Goal: Task Accomplishment & Management: Manage account settings

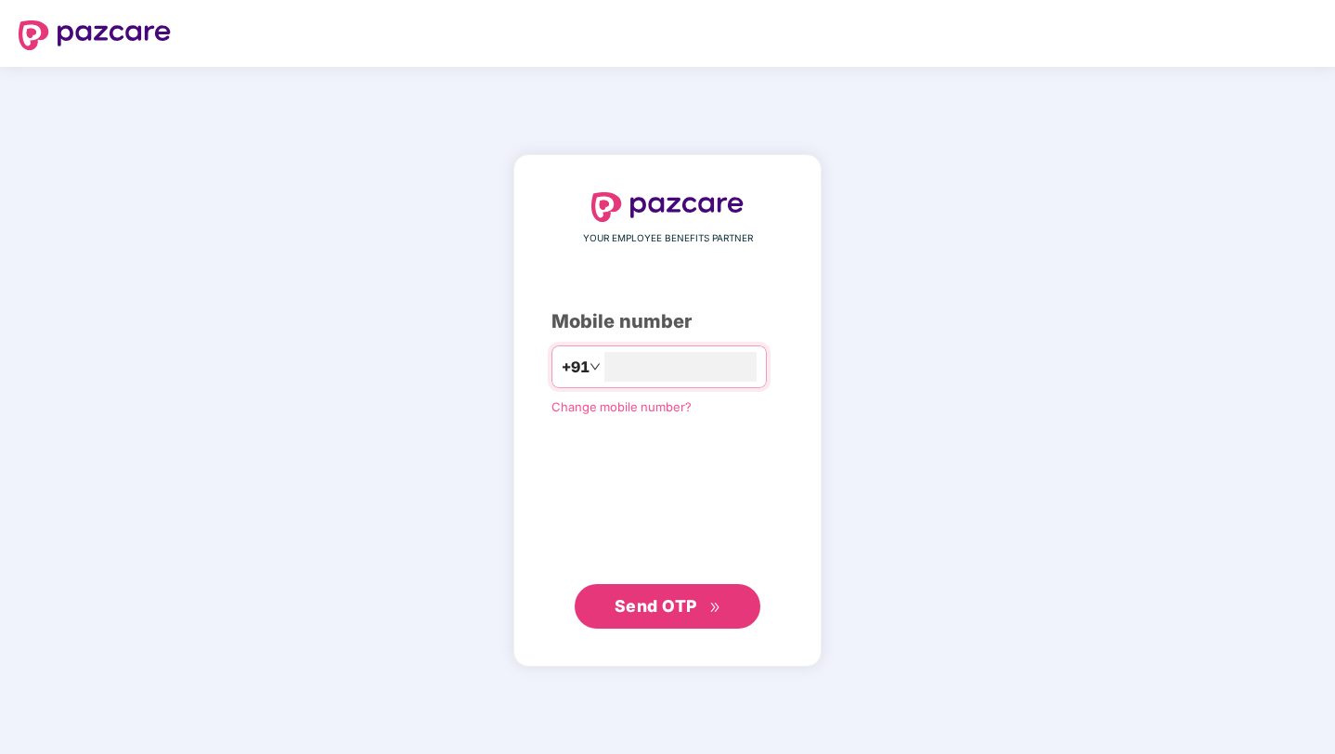
type input "**********"
click at [675, 601] on span "Send OTP" at bounding box center [656, 605] width 83 height 19
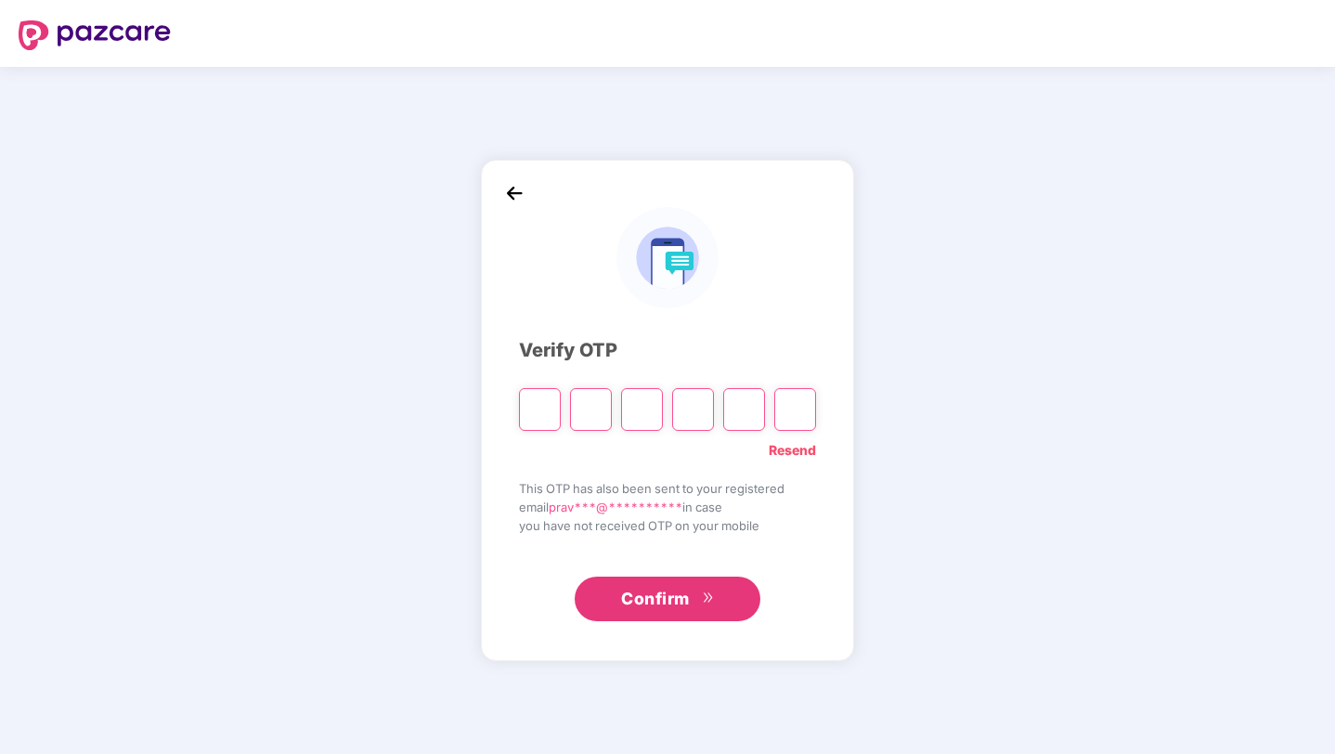
type input "*"
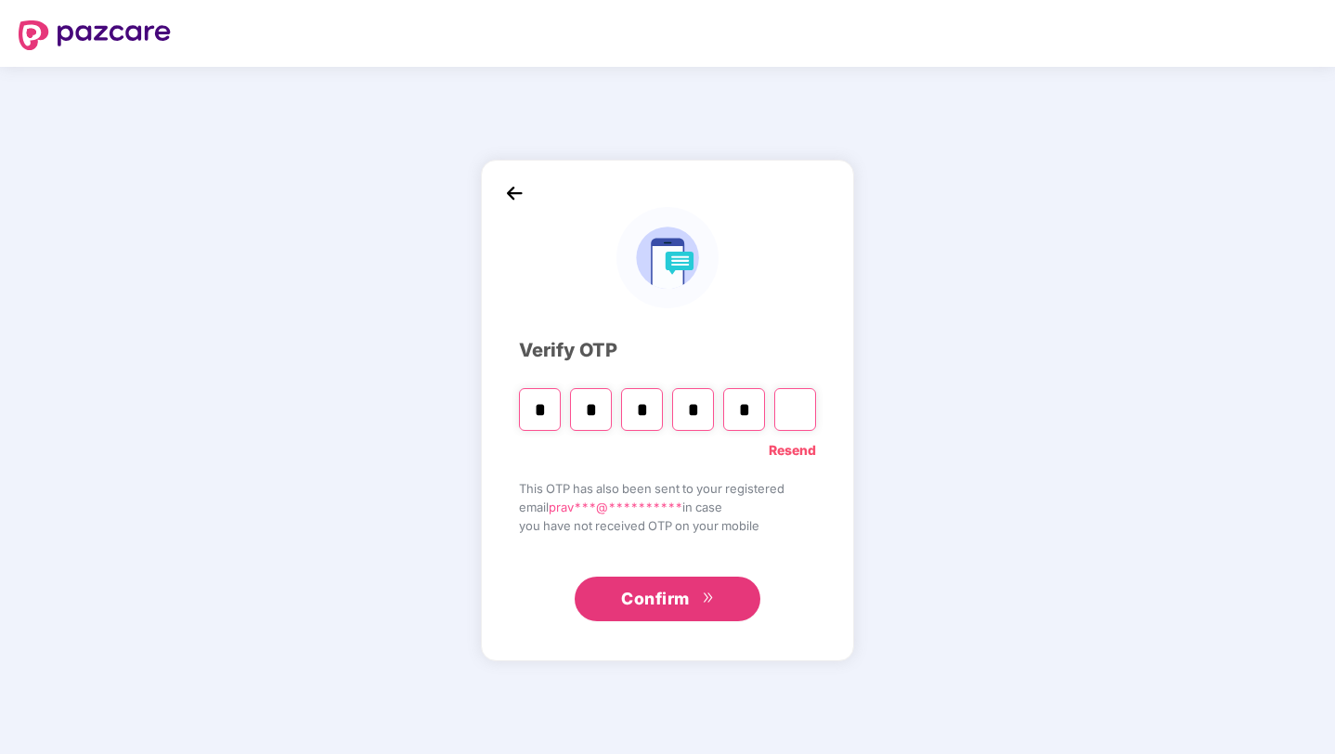
type input "*"
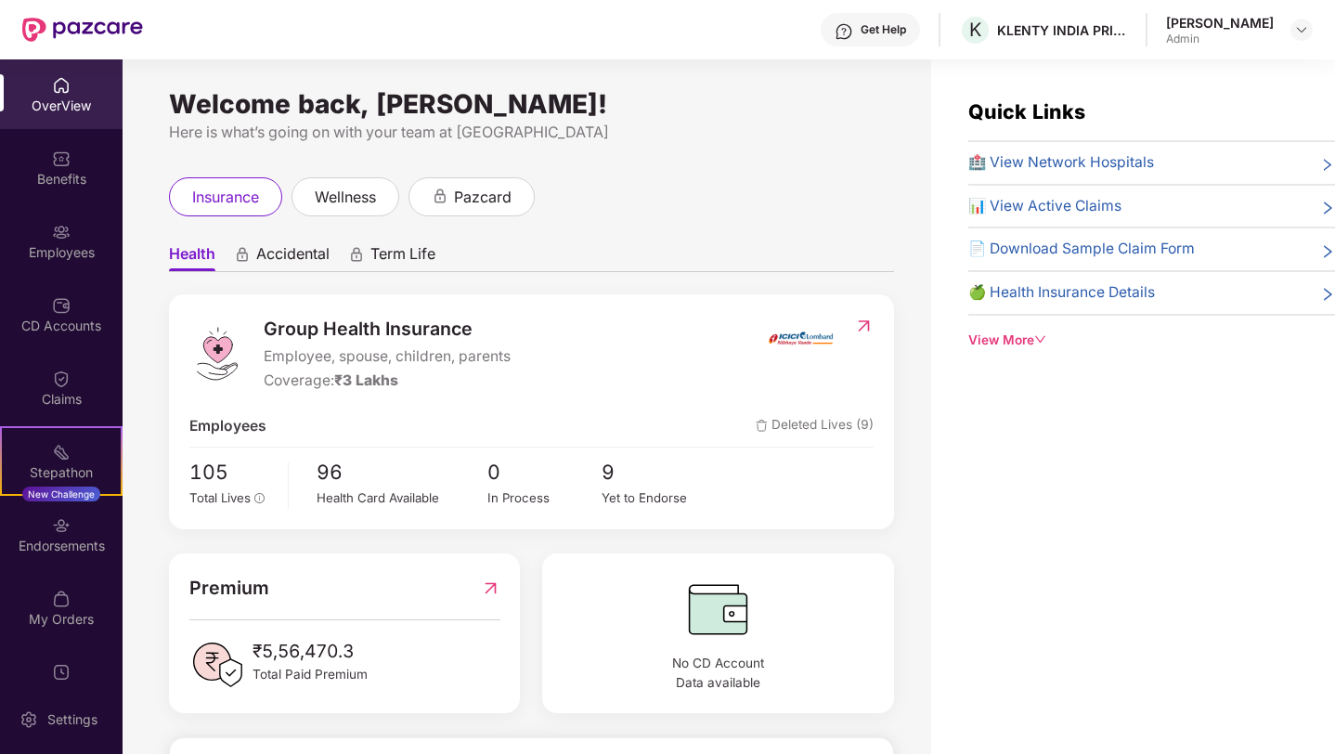
scroll to position [73, 0]
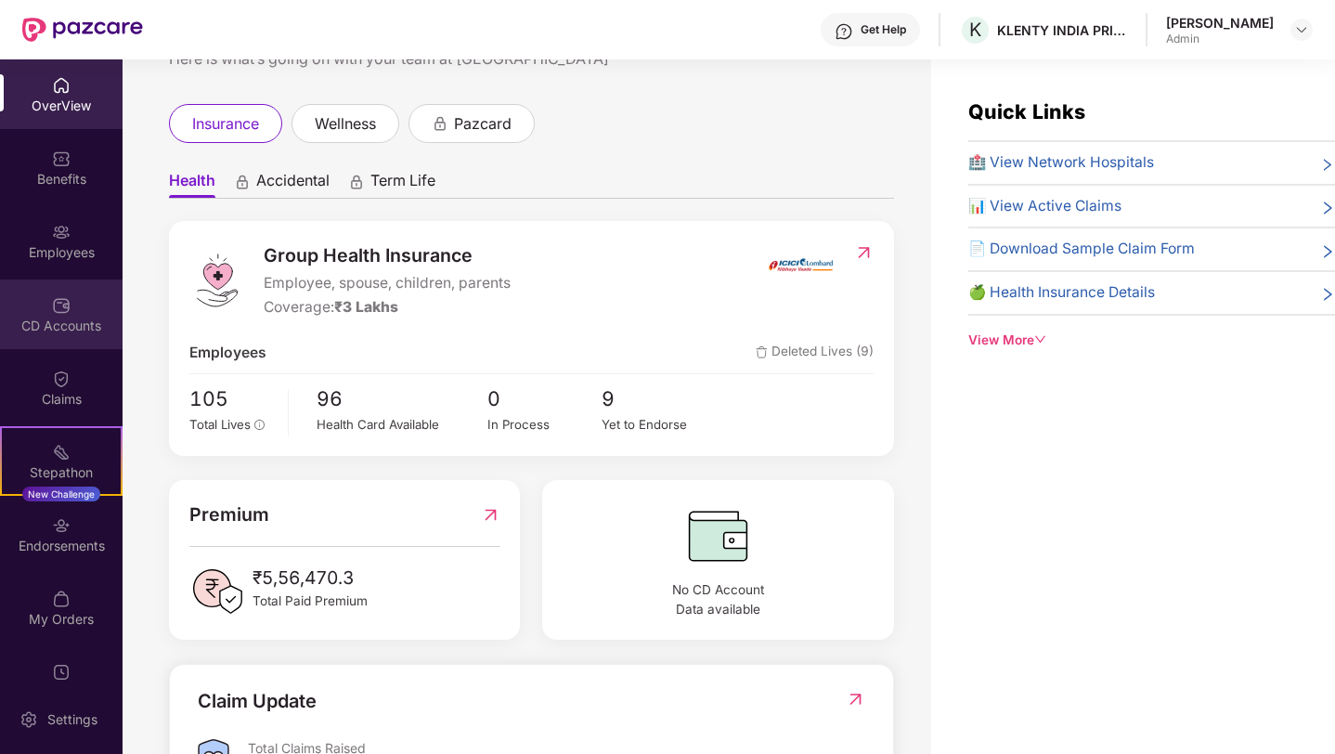
click at [64, 320] on div "CD Accounts" at bounding box center [61, 326] width 123 height 19
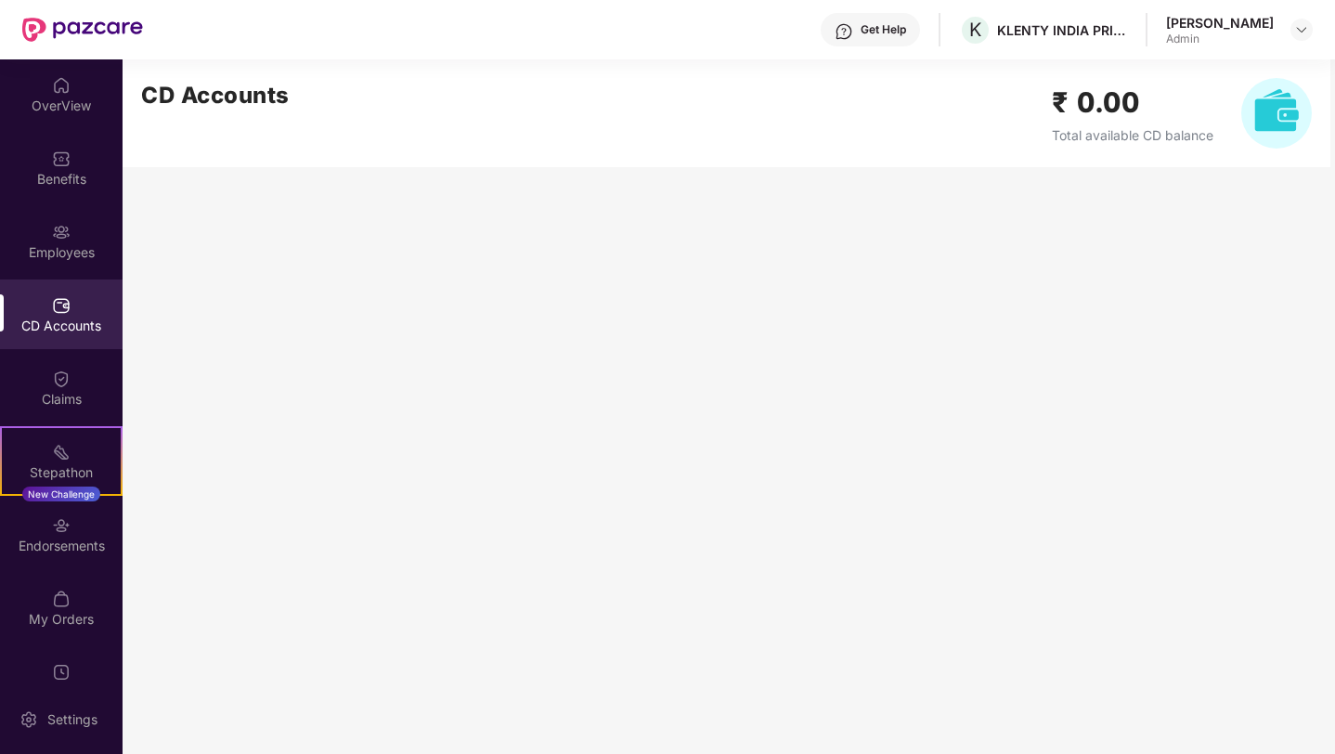
click at [1085, 110] on h2 "₹ 0.00" at bounding box center [1133, 103] width 162 height 44
click at [71, 98] on div "OverView" at bounding box center [61, 106] width 123 height 19
